Goal: Task Accomplishment & Management: Manage account settings

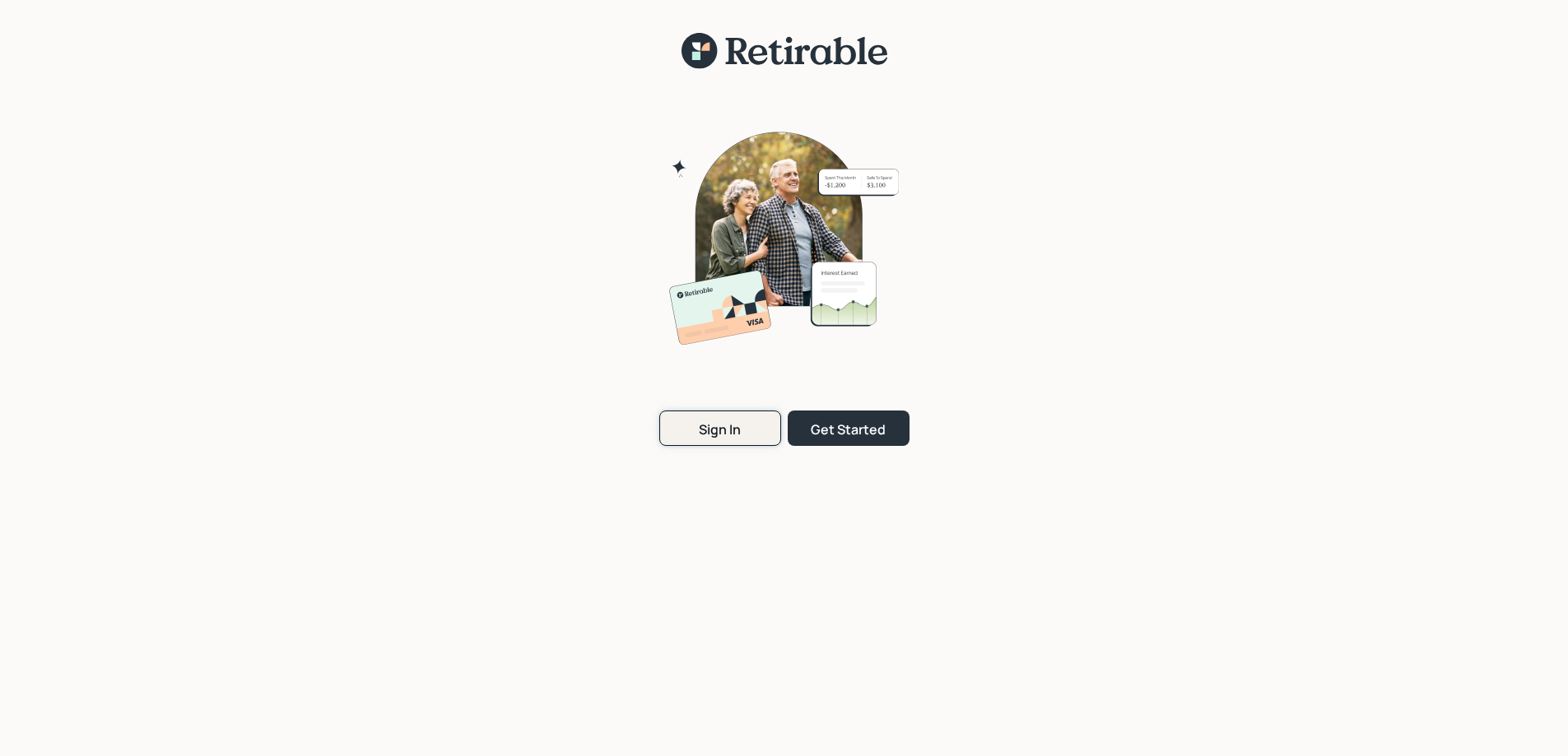
click at [700, 429] on div "Sign In" at bounding box center [720, 430] width 42 height 18
click at [737, 430] on div "Sign In" at bounding box center [720, 430] width 42 height 18
click at [737, 427] on div "Sign In" at bounding box center [720, 430] width 42 height 18
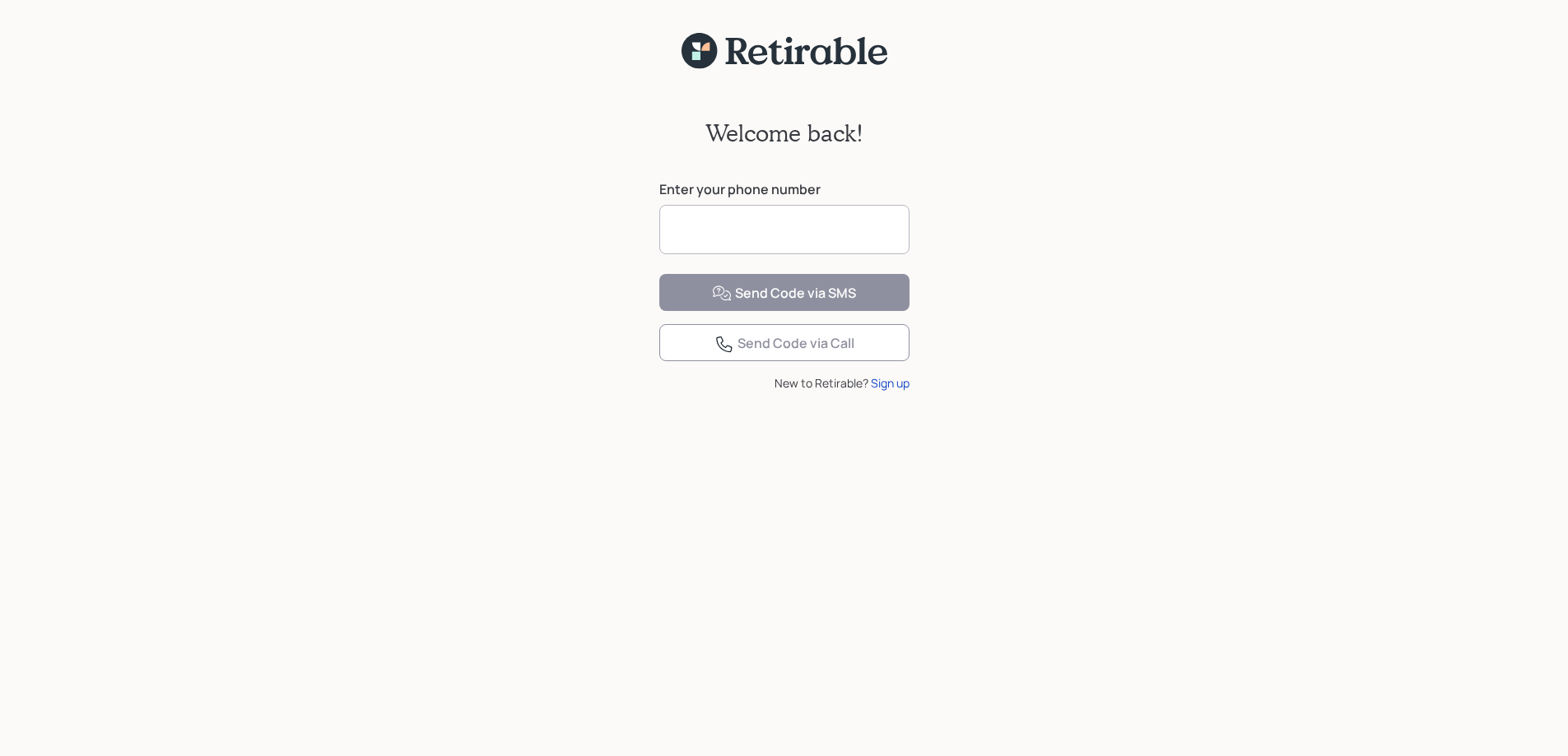
type input "**********"
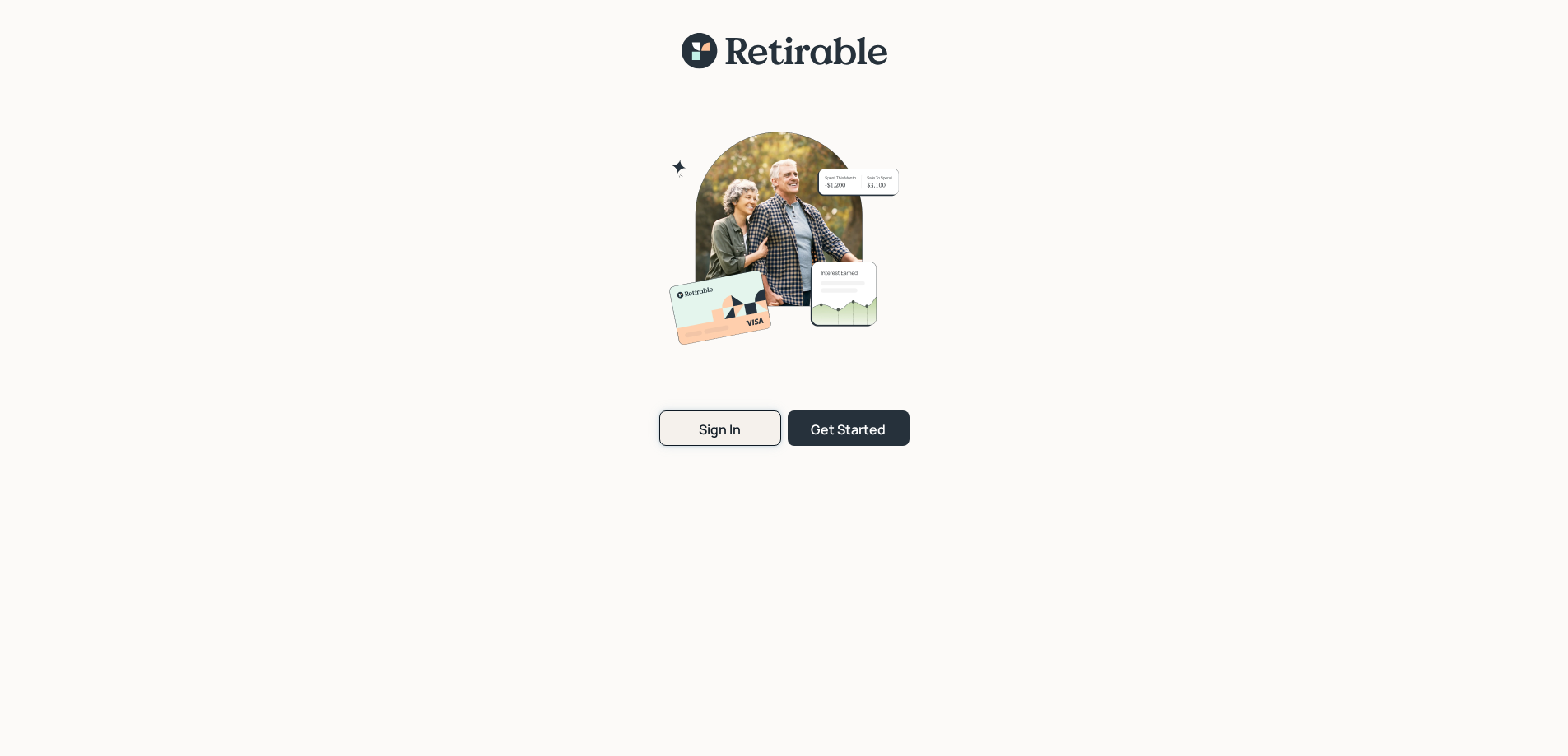
click at [735, 429] on div "Sign In" at bounding box center [720, 430] width 42 height 18
click at [729, 427] on div "Sign In" at bounding box center [720, 430] width 42 height 18
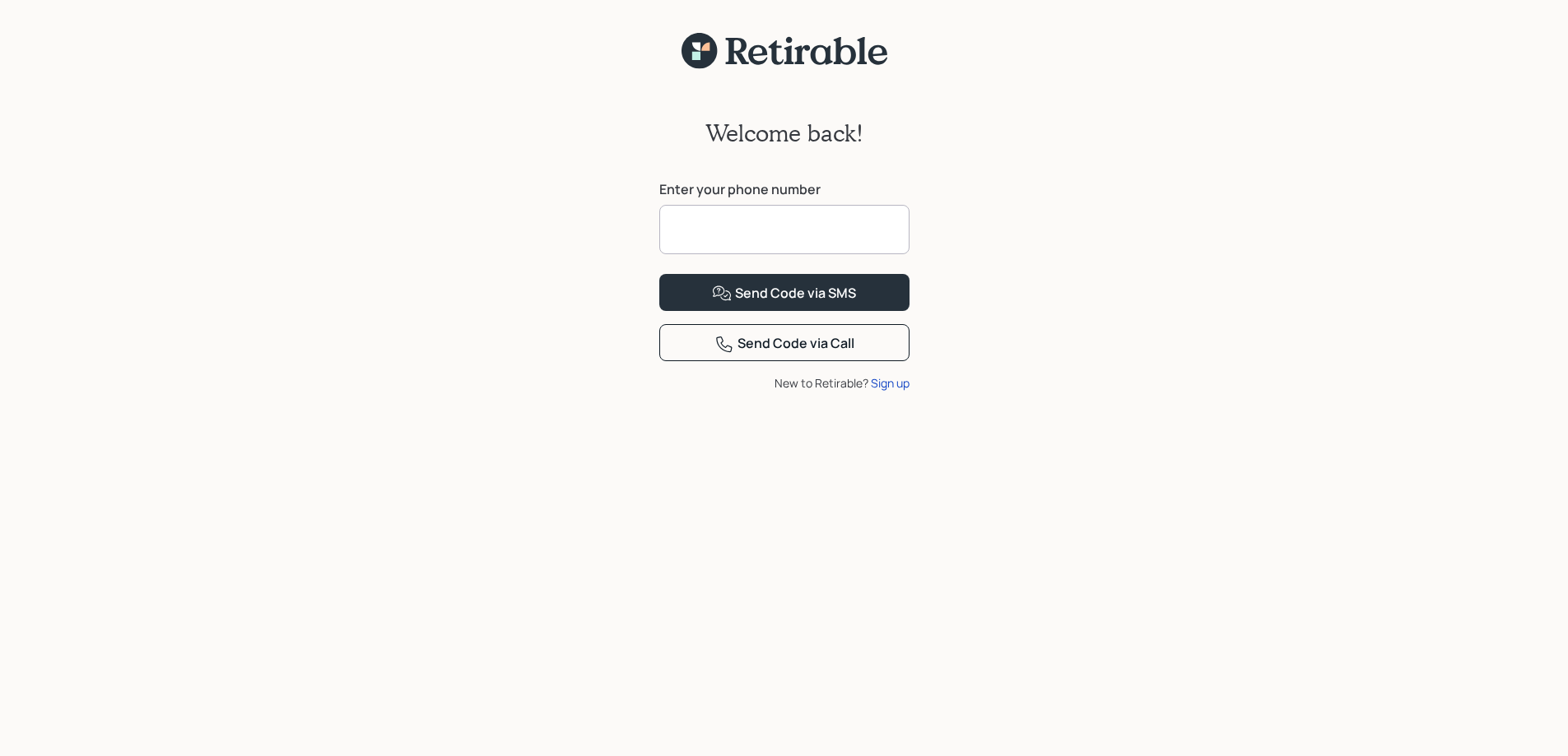
click at [751, 222] on input at bounding box center [785, 230] width 251 height 50
type input "**********"
click at [761, 304] on div "Send Code via SMS" at bounding box center [784, 293] width 144 height 19
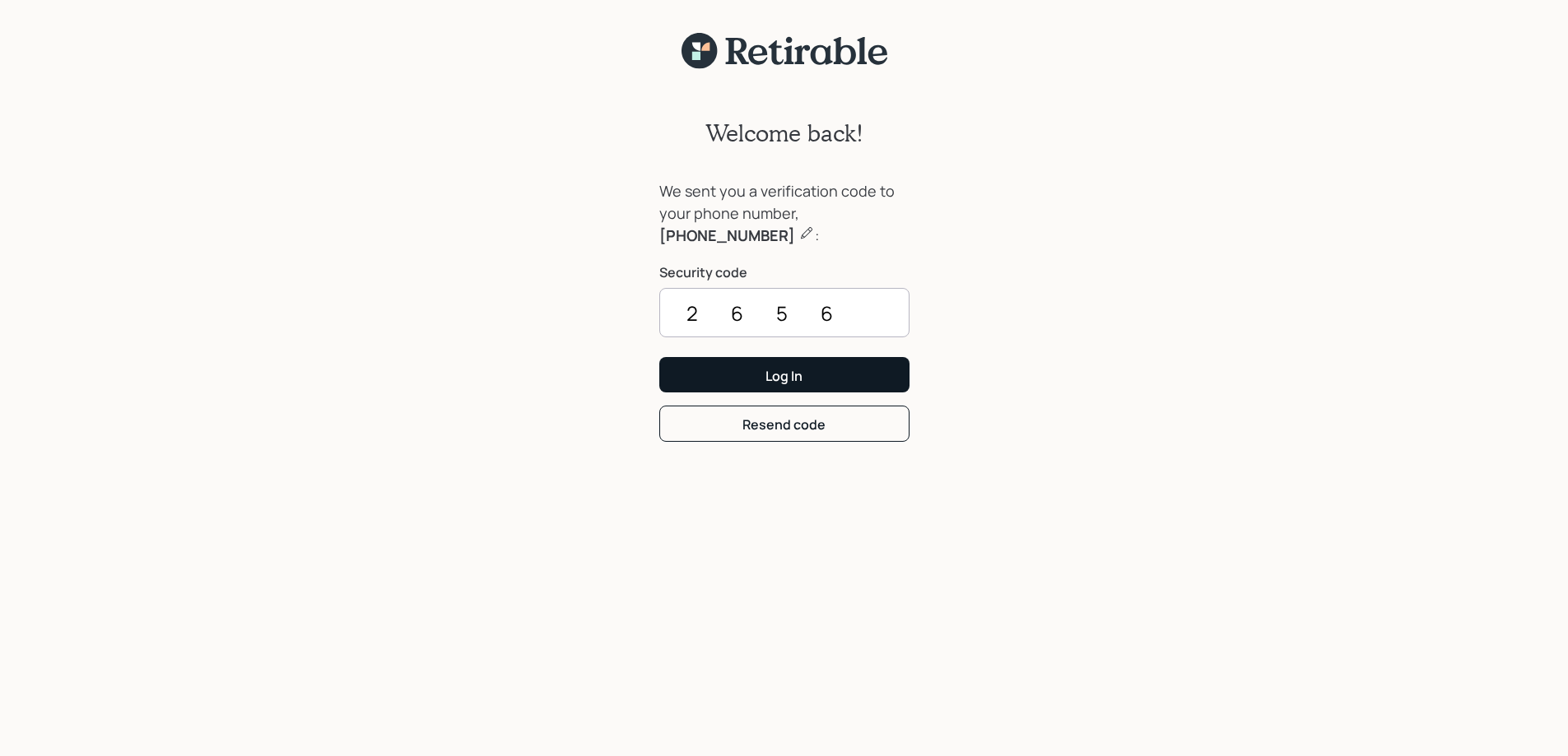
type input "2656"
click at [778, 367] on div "Log In" at bounding box center [784, 377] width 37 height 18
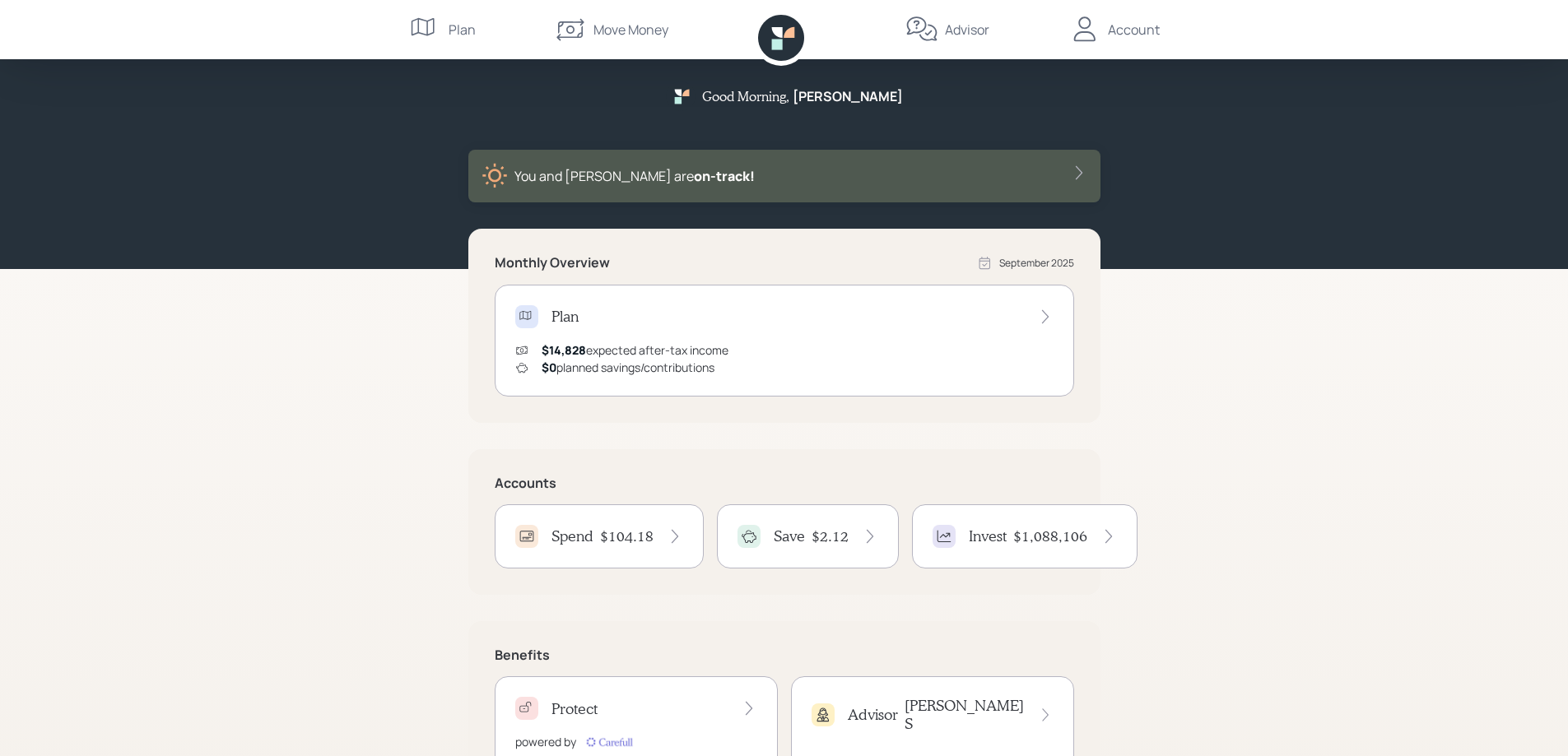
scroll to position [72, 0]
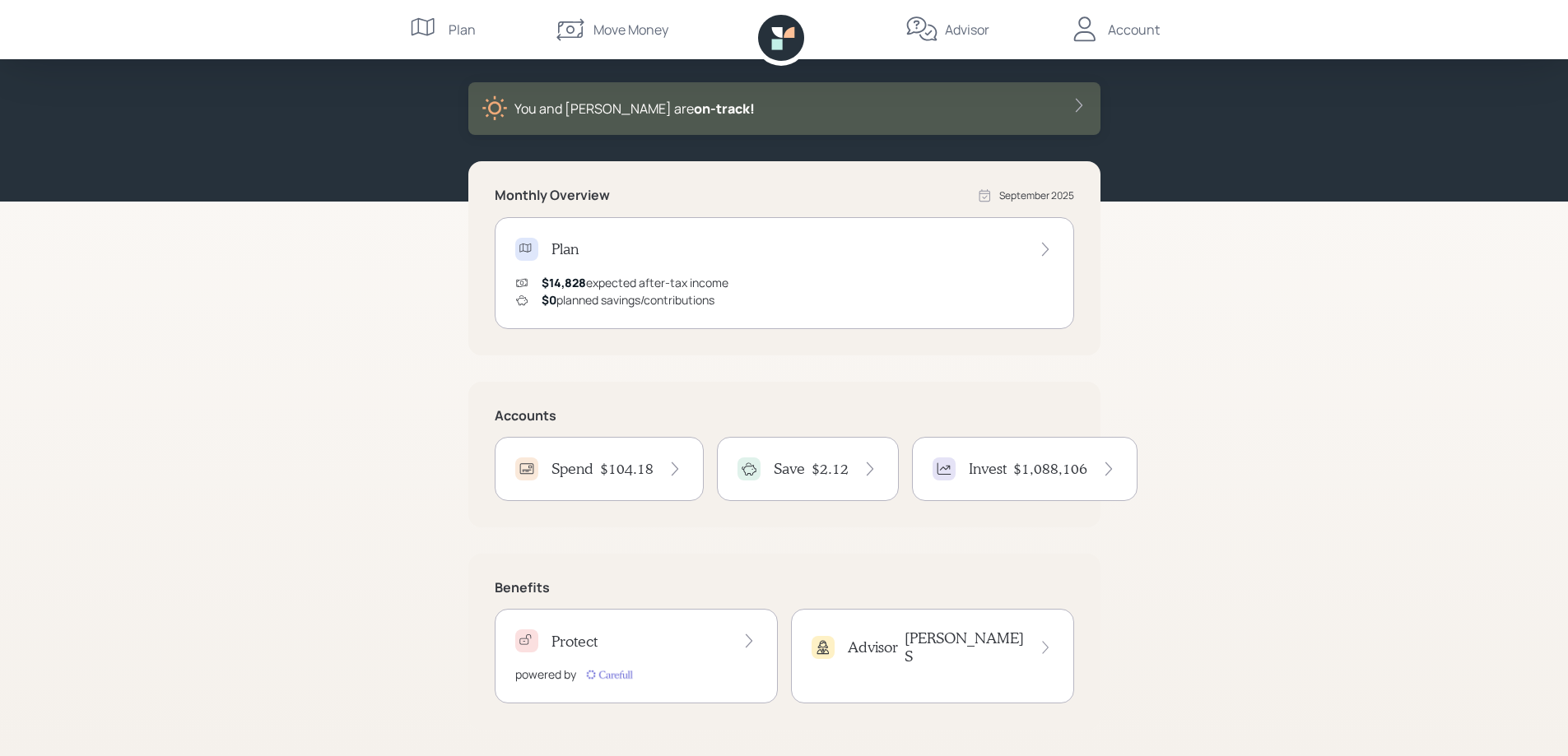
click at [578, 284] on span "$14,828" at bounding box center [564, 282] width 44 height 16
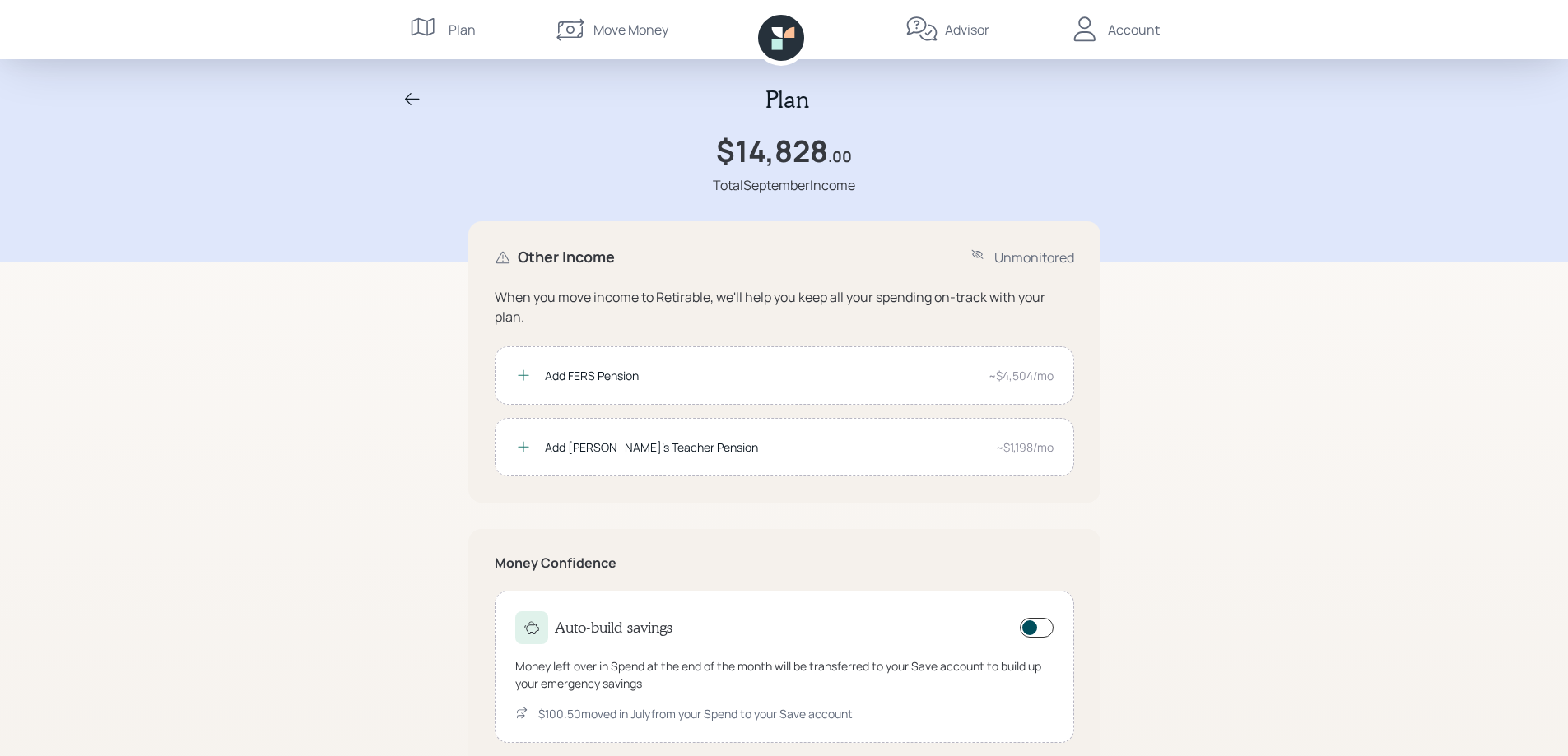
click at [1113, 29] on div "Account" at bounding box center [1134, 29] width 52 height 19
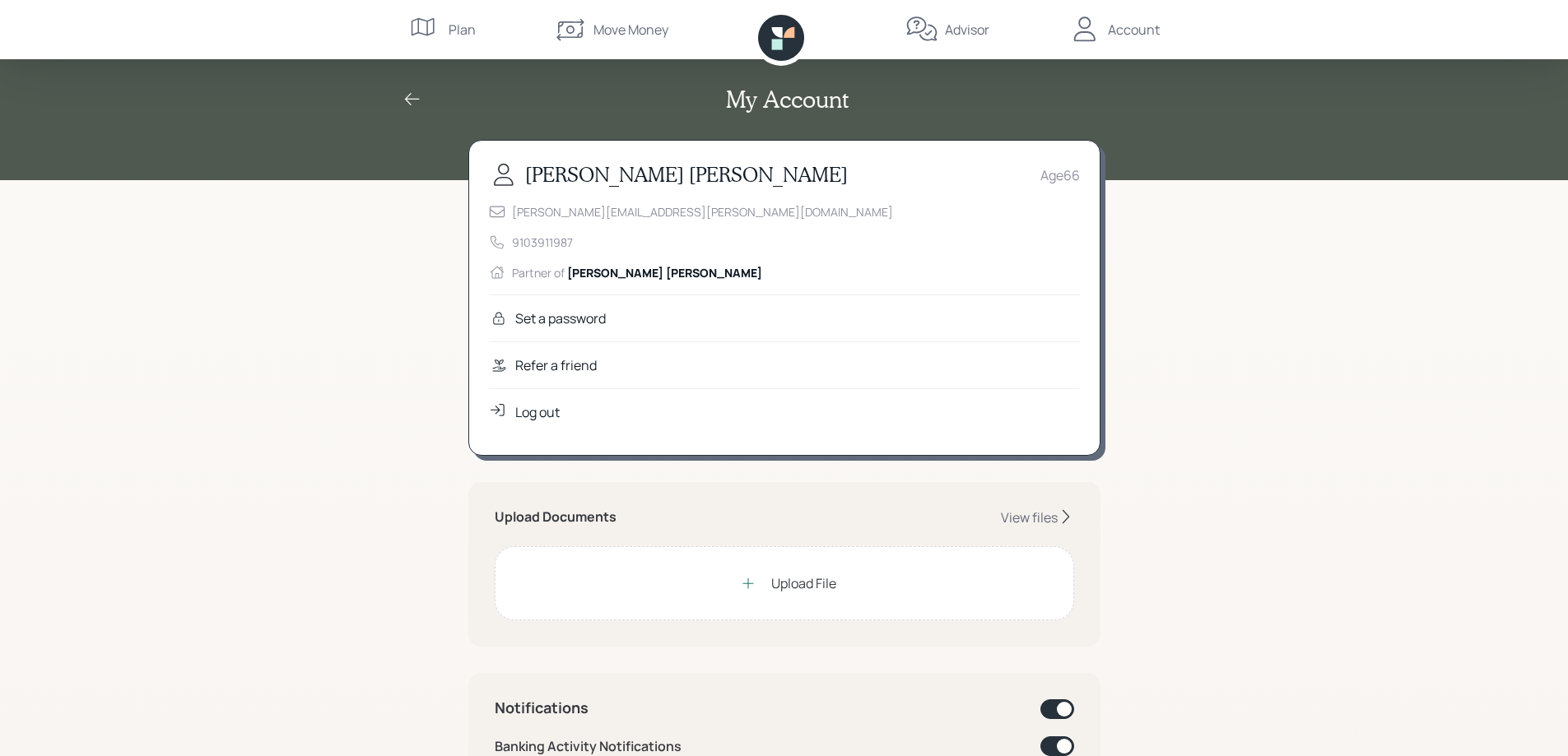
click at [603, 29] on div "Move Money" at bounding box center [630, 29] width 75 height 19
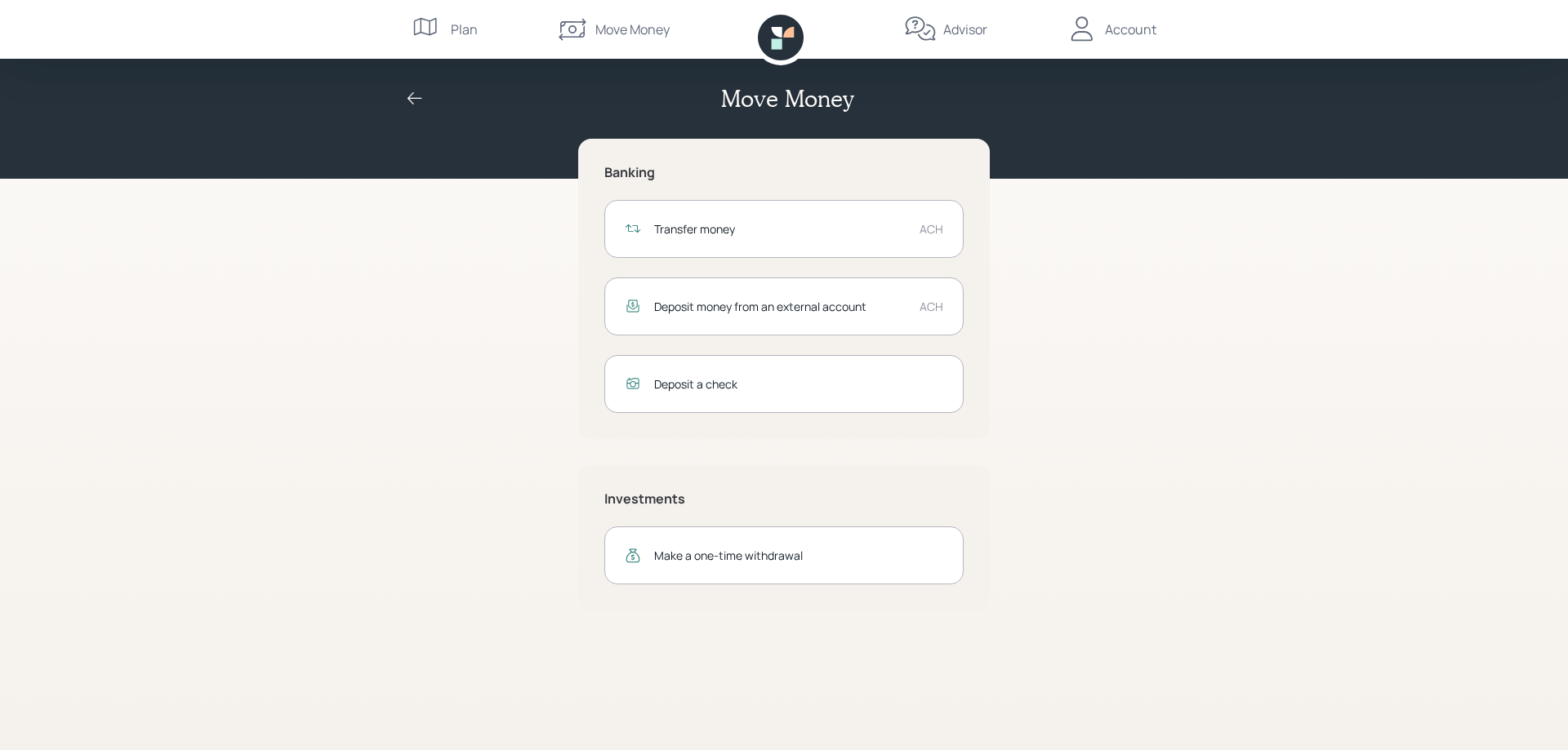
click at [465, 28] on div "Plan" at bounding box center [463, 28] width 26 height 19
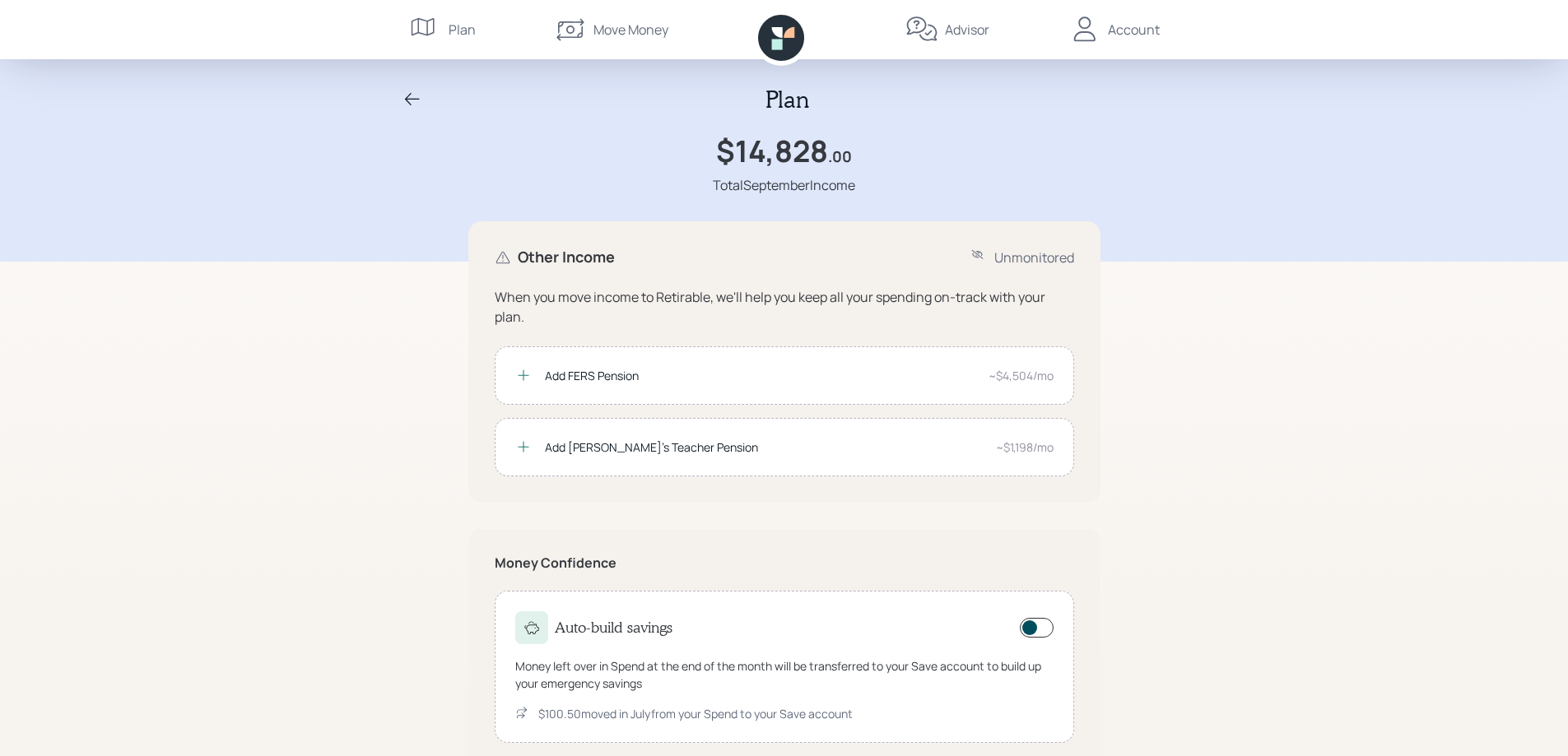
click at [452, 26] on div "Plan" at bounding box center [462, 29] width 27 height 19
click at [623, 30] on div "Move Money" at bounding box center [630, 29] width 75 height 19
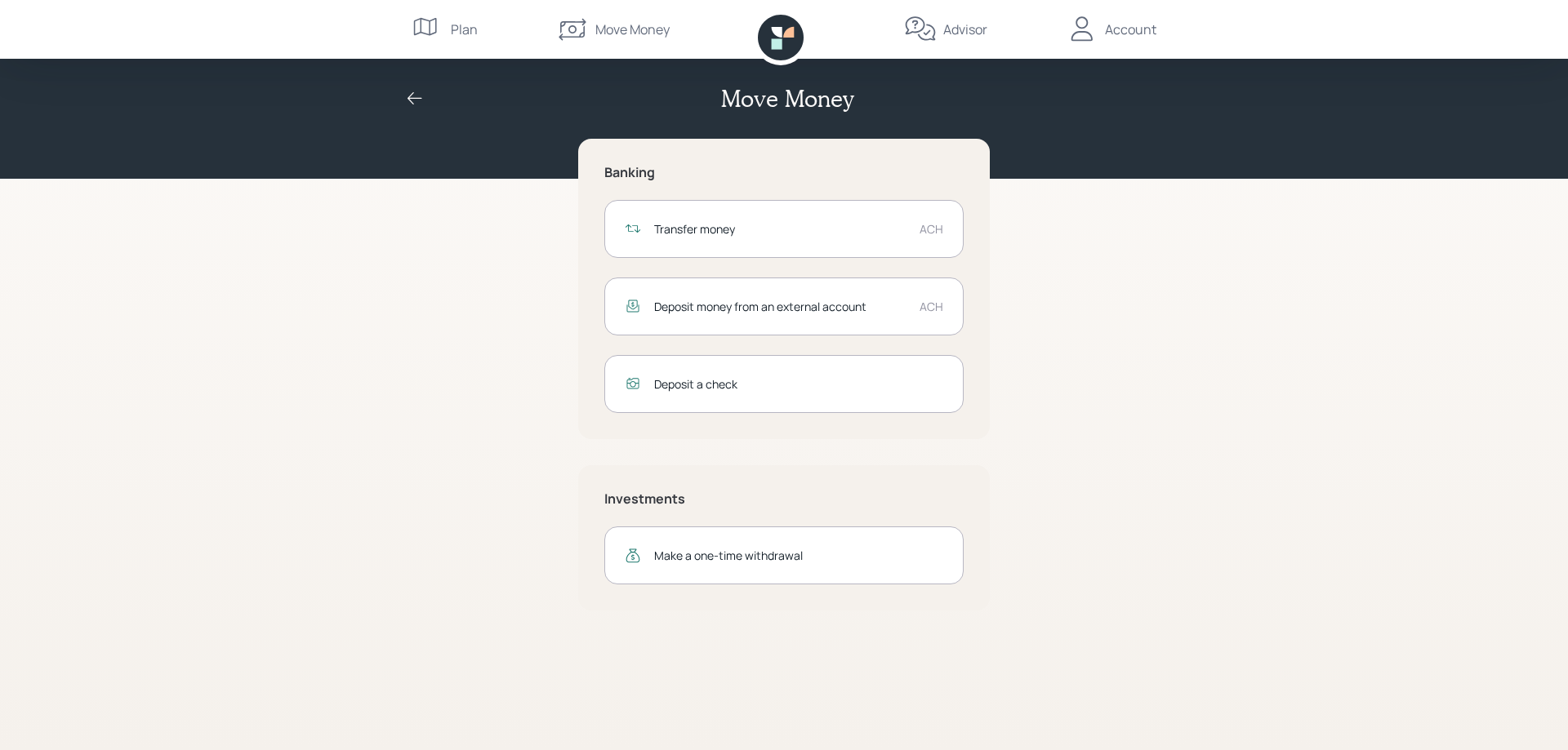
click at [1085, 311] on div "Banking Transfer money ACH Deposit money from an external account ACH Deposit a…" at bounding box center [784, 375] width 627 height 472
click at [1019, 264] on div "Banking Transfer money ACH Deposit money from an external account ACH Deposit a…" at bounding box center [784, 375] width 627 height 472
click at [1125, 31] on div "Account" at bounding box center [1130, 28] width 51 height 19
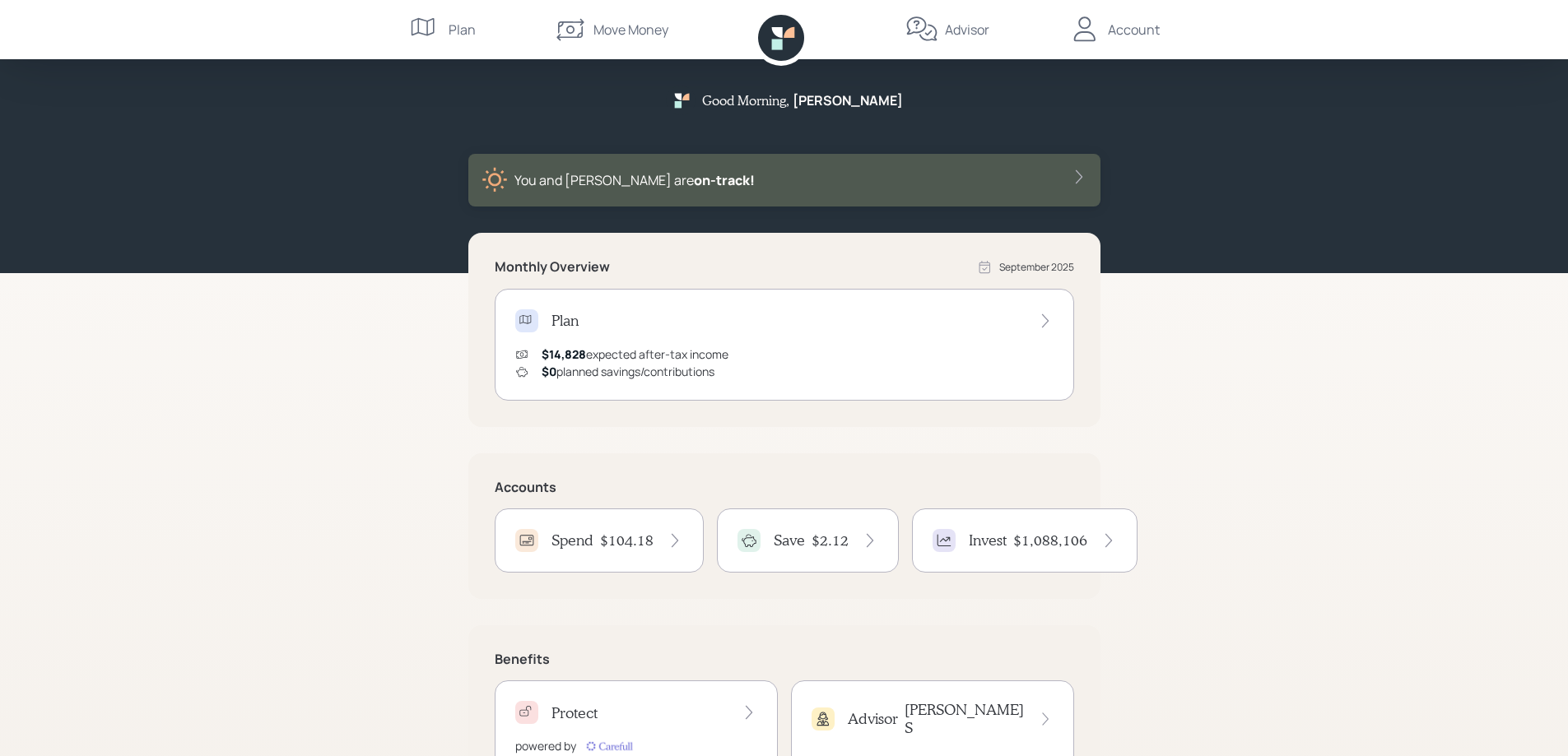
click at [1073, 183] on icon at bounding box center [1080, 177] width 17 height 17
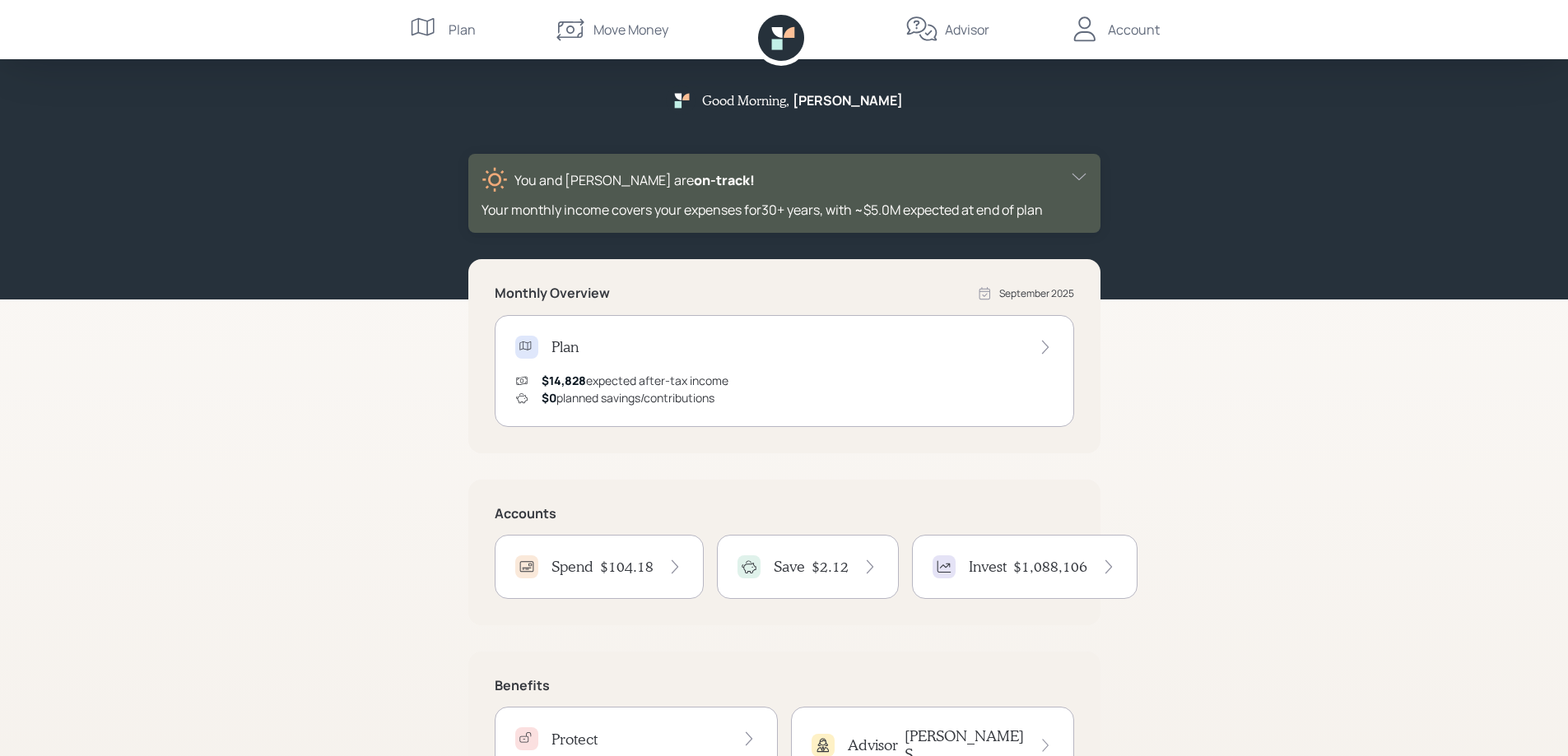
click at [1073, 181] on icon at bounding box center [1080, 177] width 17 height 17
